Goal: Find contact information: Find contact information

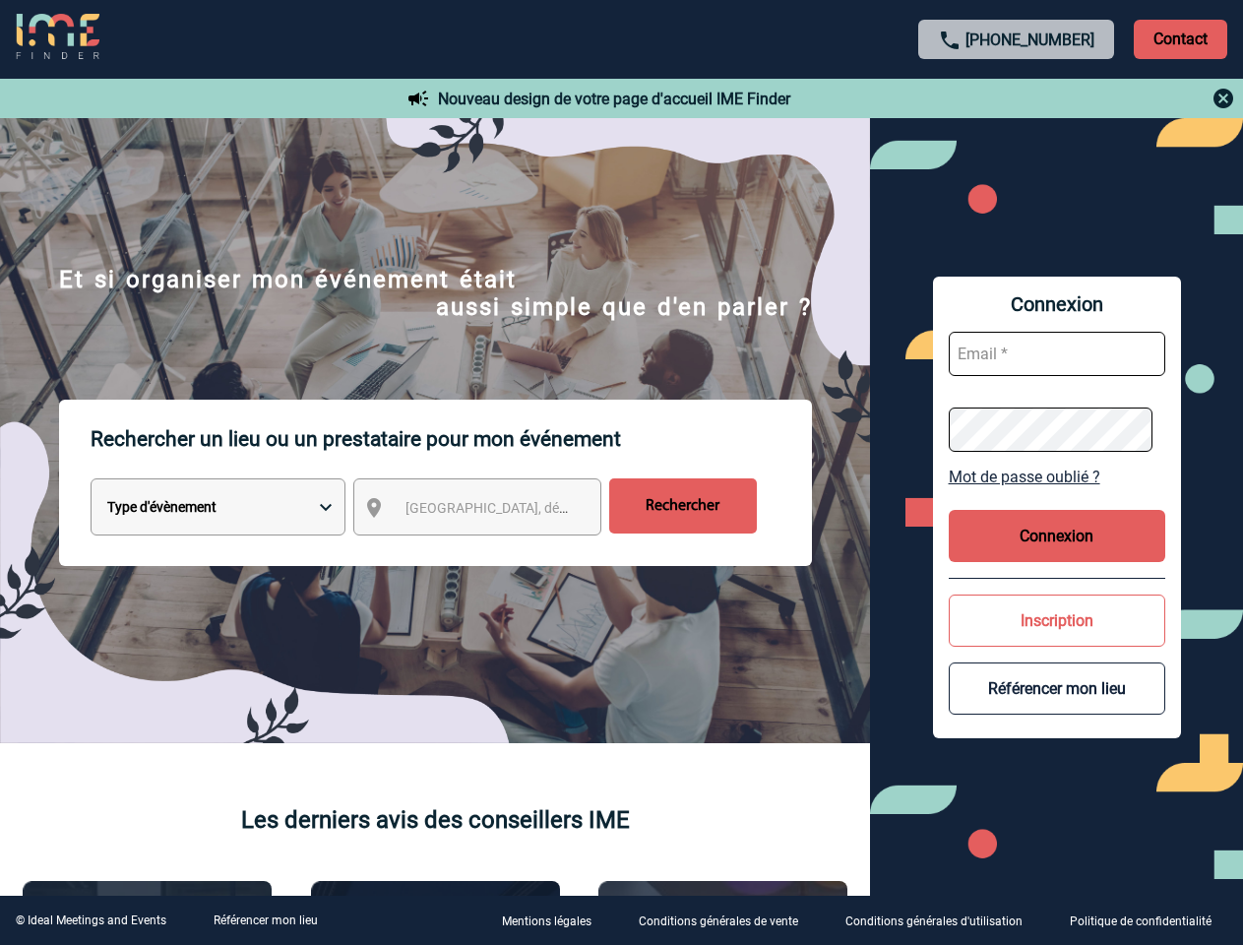
click at [621, 472] on p "Rechercher un lieu ou un prestataire pour mon événement" at bounding box center [451, 439] width 721 height 79
click at [1180, 38] on p "Contact" at bounding box center [1181, 39] width 94 height 39
click at [1017, 98] on div at bounding box center [1017, 99] width 438 height 24
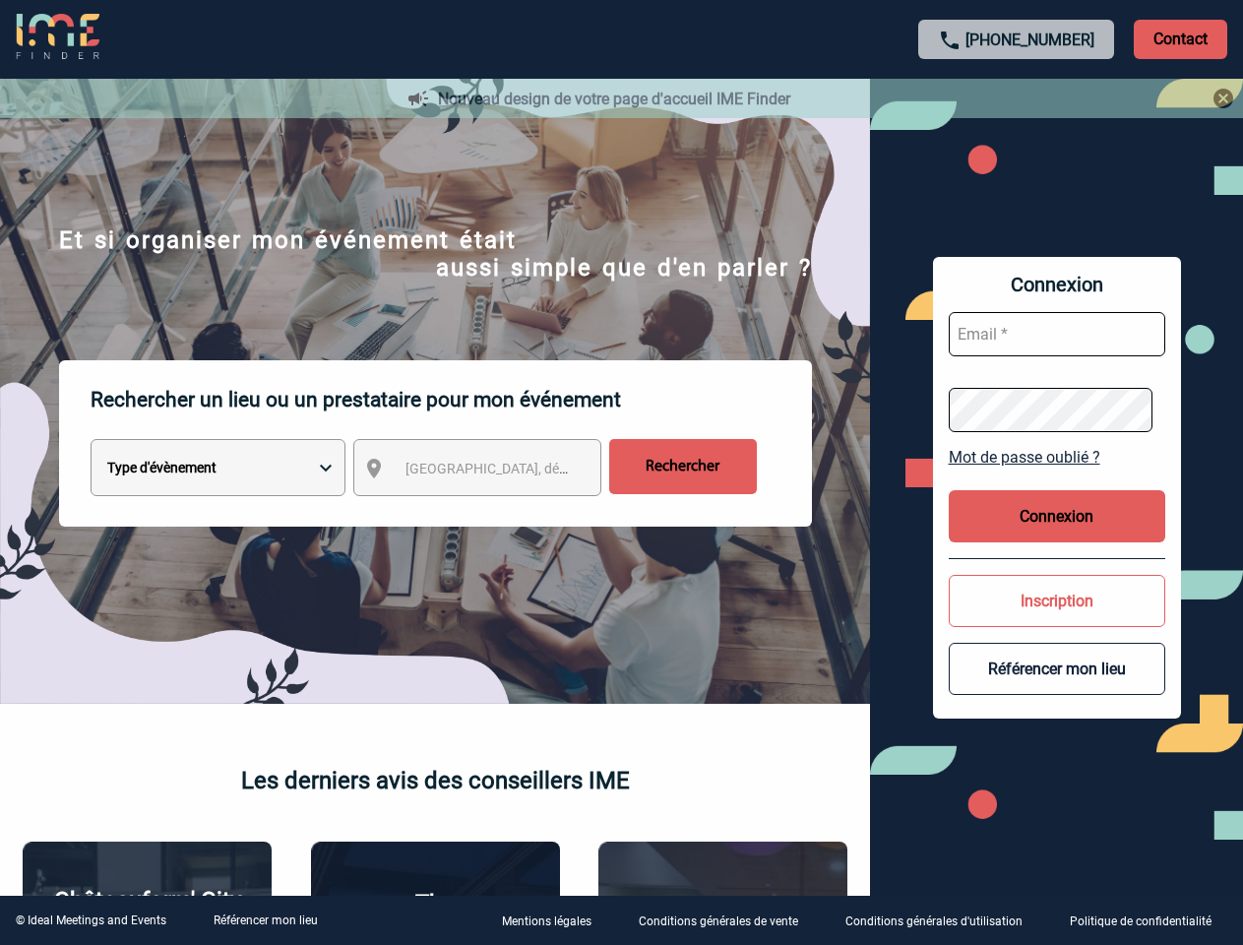
click at [495, 511] on div at bounding box center [621, 472] width 1243 height 945
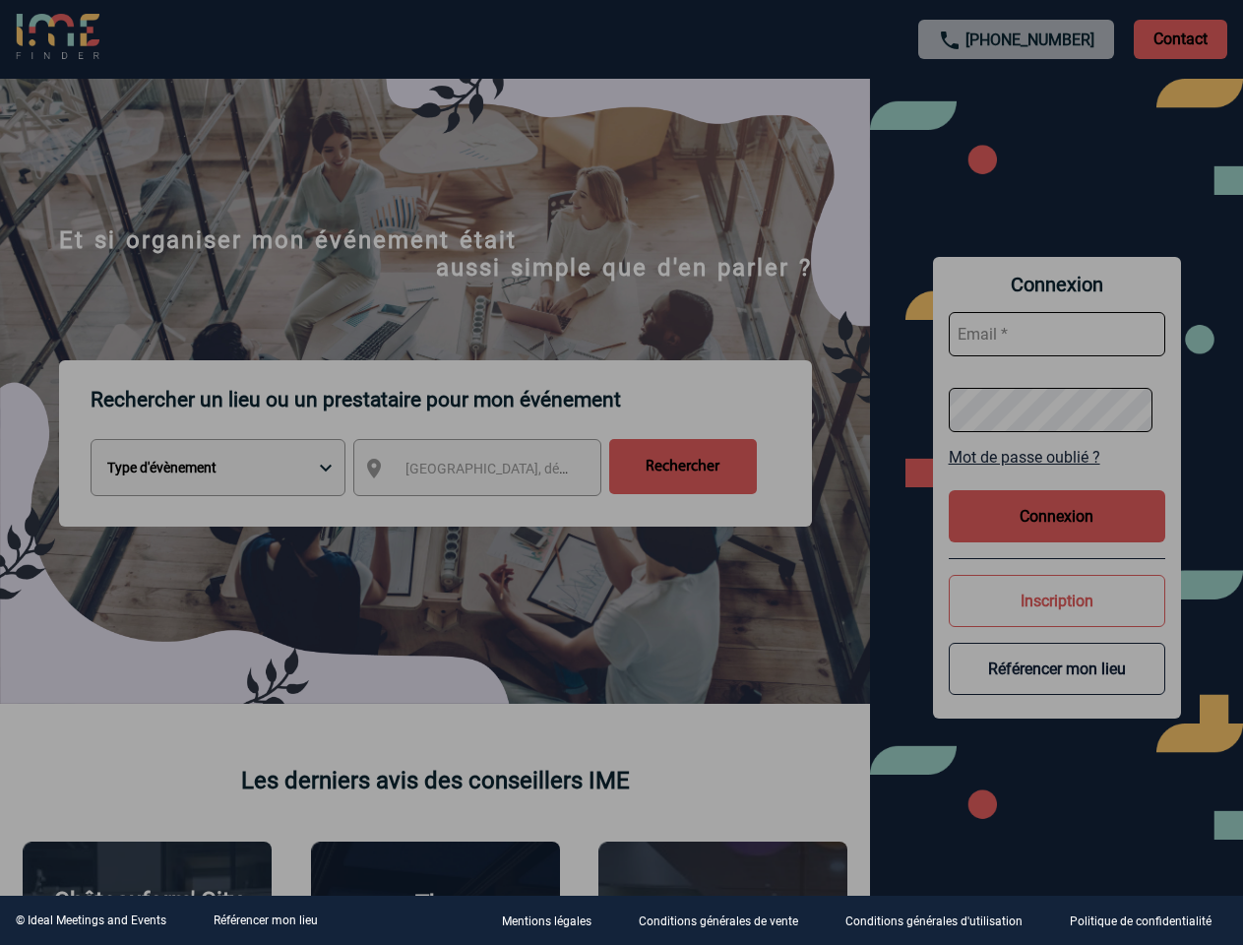
click at [1057, 476] on div at bounding box center [621, 472] width 1243 height 945
click at [1057, 535] on div at bounding box center [621, 472] width 1243 height 945
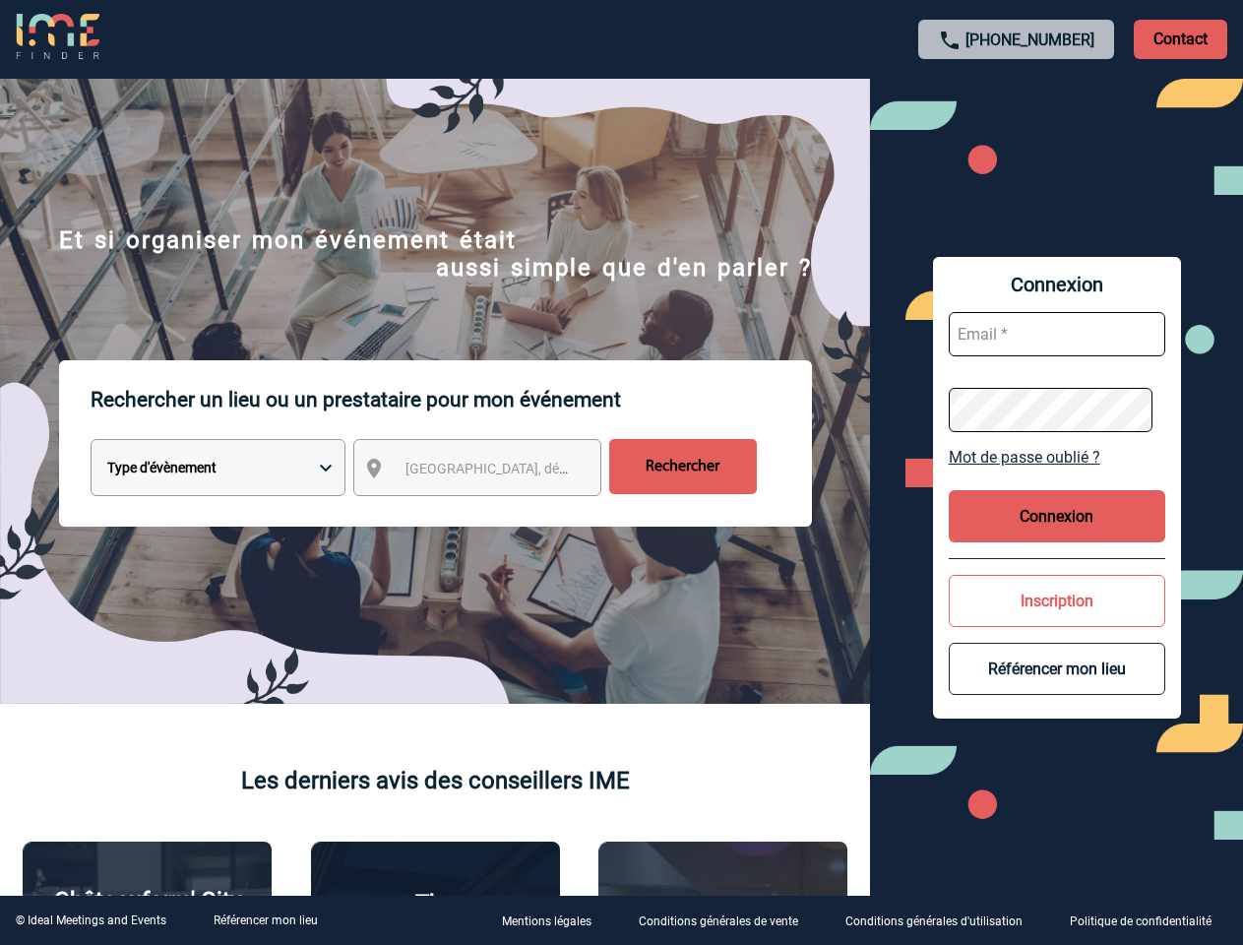
click at [1057, 620] on body "[PHONE_NUMBER] Contact Contact Nouveau design de votre page d'accueil IME Finde…" at bounding box center [621, 472] width 1243 height 945
click at [1057, 688] on button "Référencer mon lieu" at bounding box center [1057, 669] width 217 height 52
click at [265, 920] on link "Référencer mon lieu" at bounding box center [266, 920] width 104 height 14
